Goal: Task Accomplishment & Management: Manage account settings

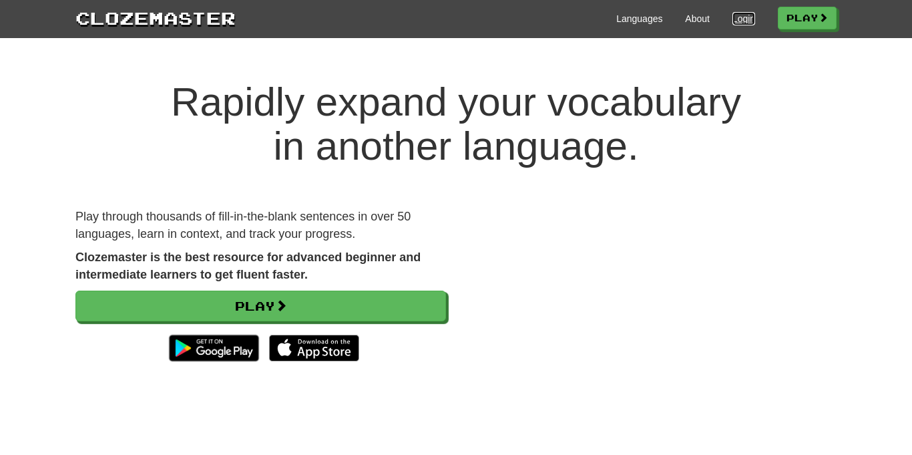
click at [733, 25] on link "Login" at bounding box center [744, 18] width 23 height 13
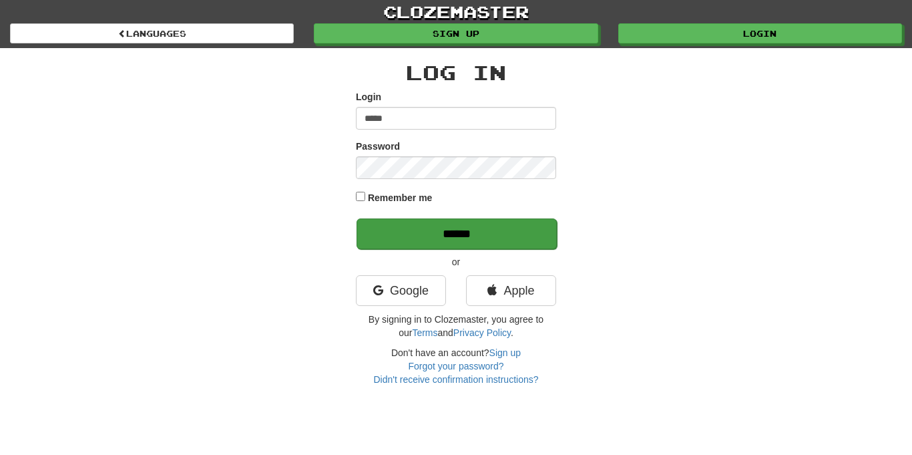
type input "*****"
click at [415, 246] on input "******" at bounding box center [457, 233] width 200 height 31
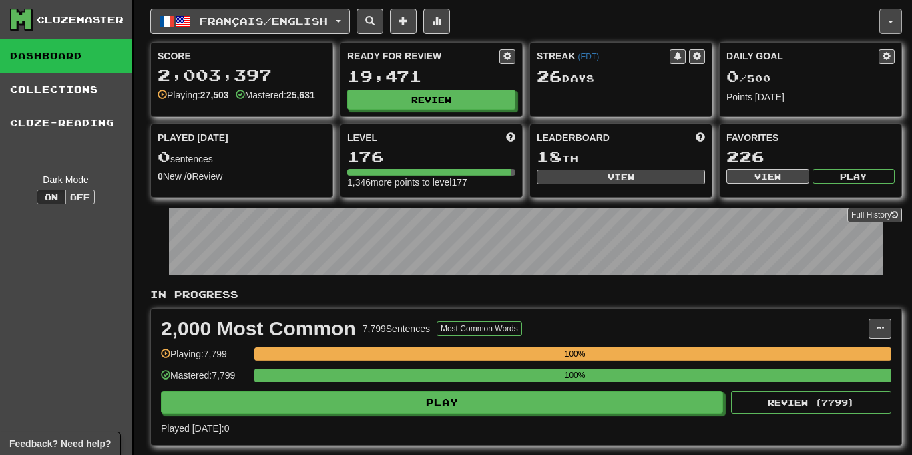
click at [881, 27] on button "button" at bounding box center [891, 21] width 23 height 25
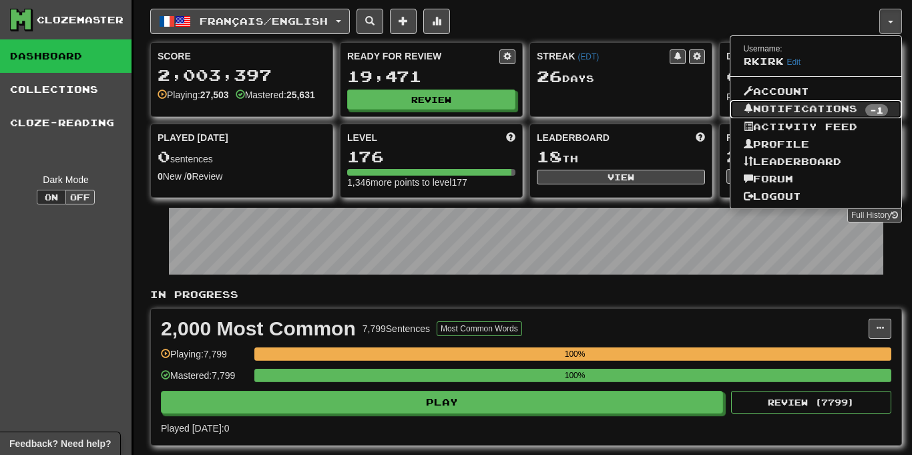
click at [830, 108] on link "Notifications -1" at bounding box center [817, 109] width 172 height 19
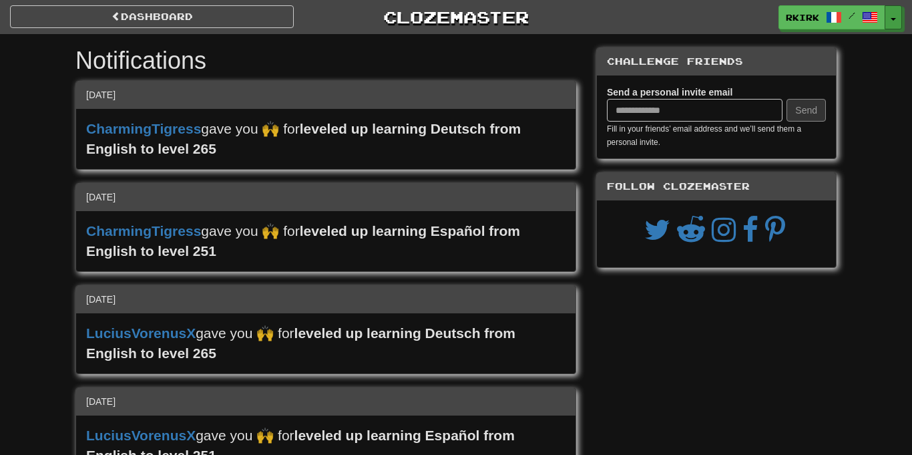
click at [901, 17] on button "Toggle Dropdown" at bounding box center [893, 17] width 17 height 24
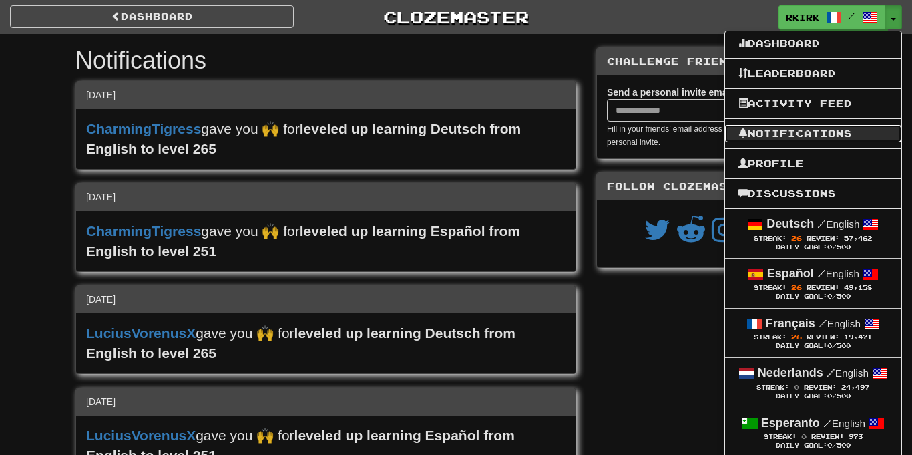
click at [804, 134] on link "Notifications" at bounding box center [813, 133] width 176 height 17
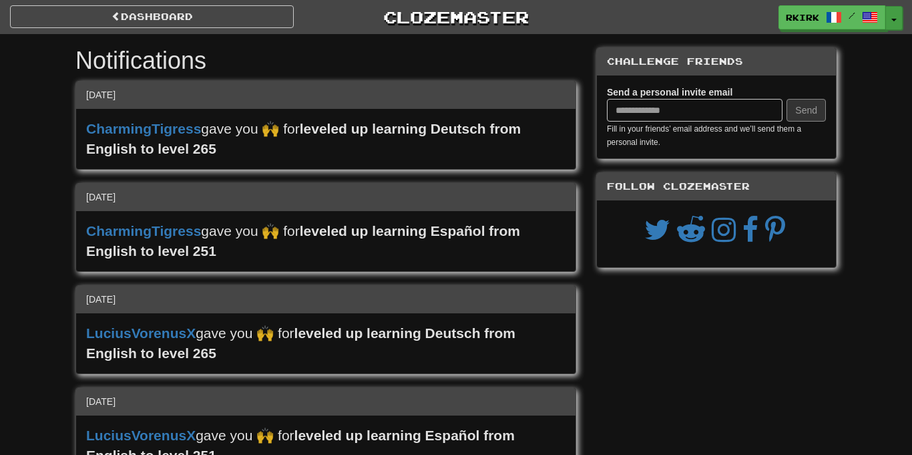
click at [891, 21] on button "Toggle Dropdown" at bounding box center [894, 18] width 17 height 24
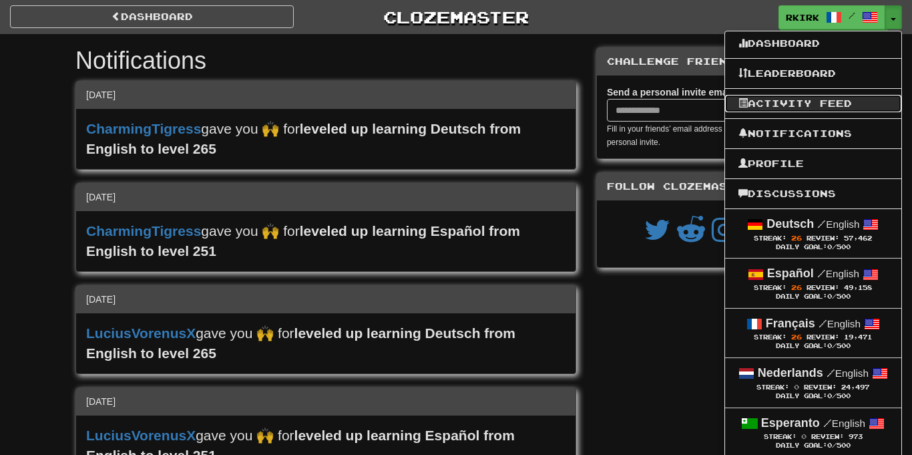
click at [855, 96] on link "Activity Feed" at bounding box center [813, 103] width 176 height 17
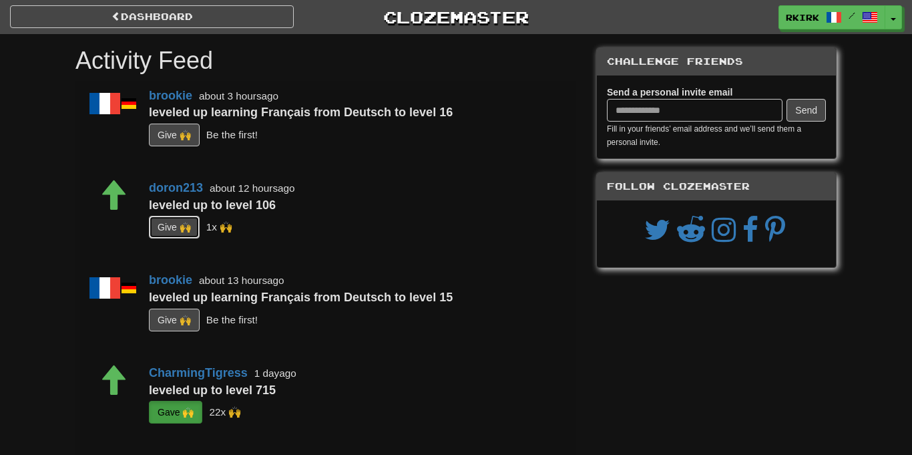
click at [174, 226] on button "G i ve 🙌" at bounding box center [174, 227] width 51 height 23
click at [174, 138] on button "G i ve 🙌" at bounding box center [174, 135] width 51 height 23
click at [894, 23] on button "Toggle Dropdown" at bounding box center [894, 18] width 17 height 24
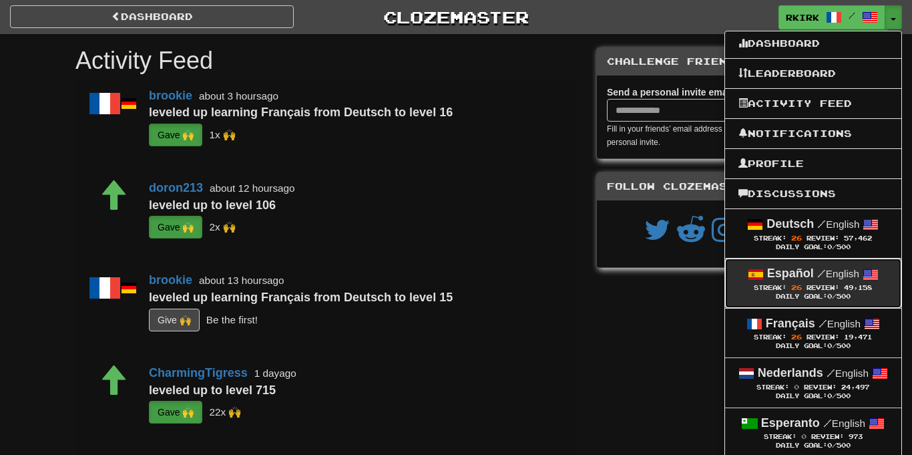
click at [792, 278] on strong "Español" at bounding box center [790, 273] width 47 height 13
